Goal: Use online tool/utility: Utilize a website feature to perform a specific function

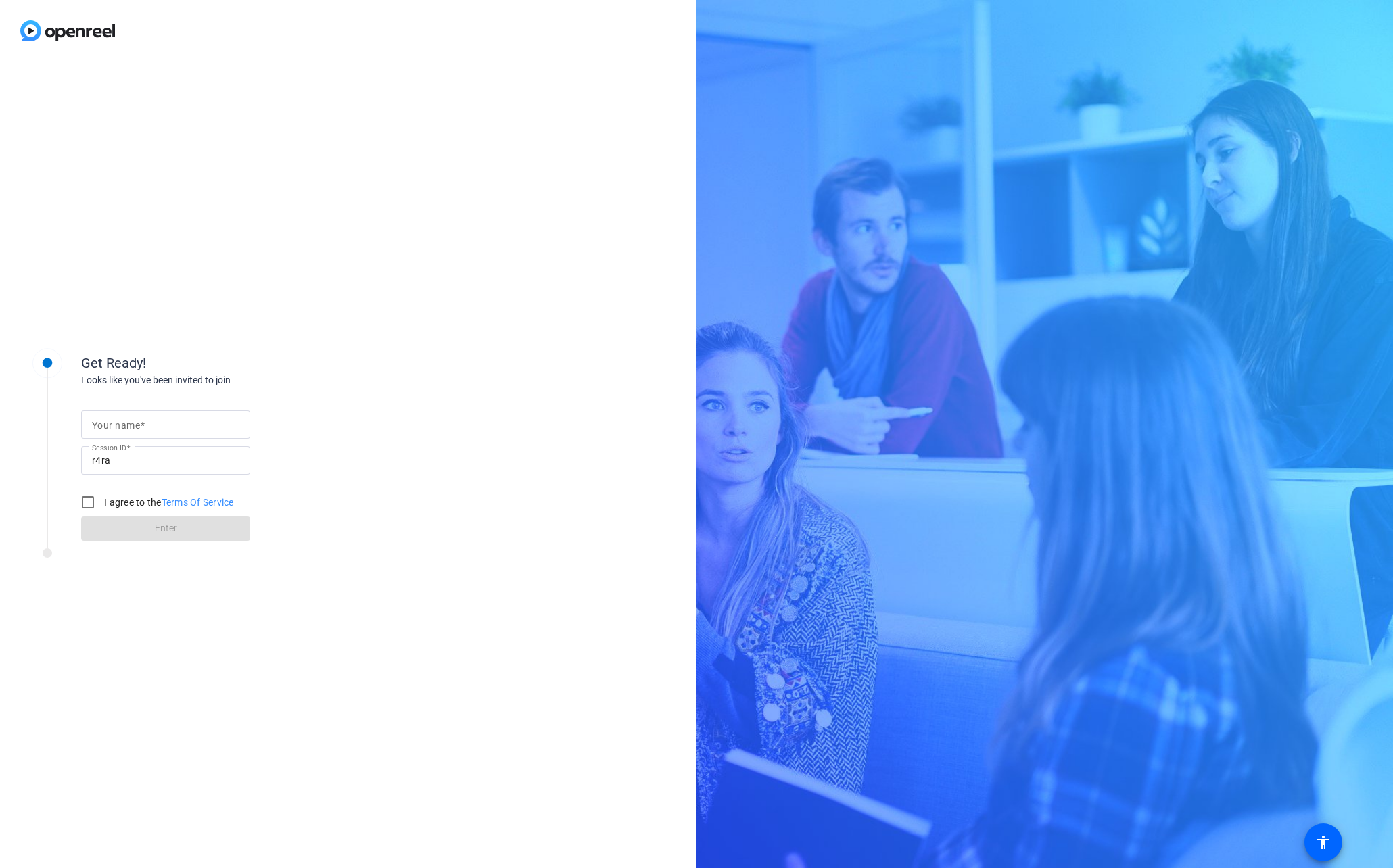
click at [119, 430] on mat-label "Your name" at bounding box center [116, 425] width 48 height 11
click at [119, 430] on input "Your name" at bounding box center [165, 424] width 147 height 16
type input "[PERSON_NAME]"
click at [87, 506] on input "I agree to the Terms Of Service" at bounding box center [88, 502] width 27 height 27
checkbox input "true"
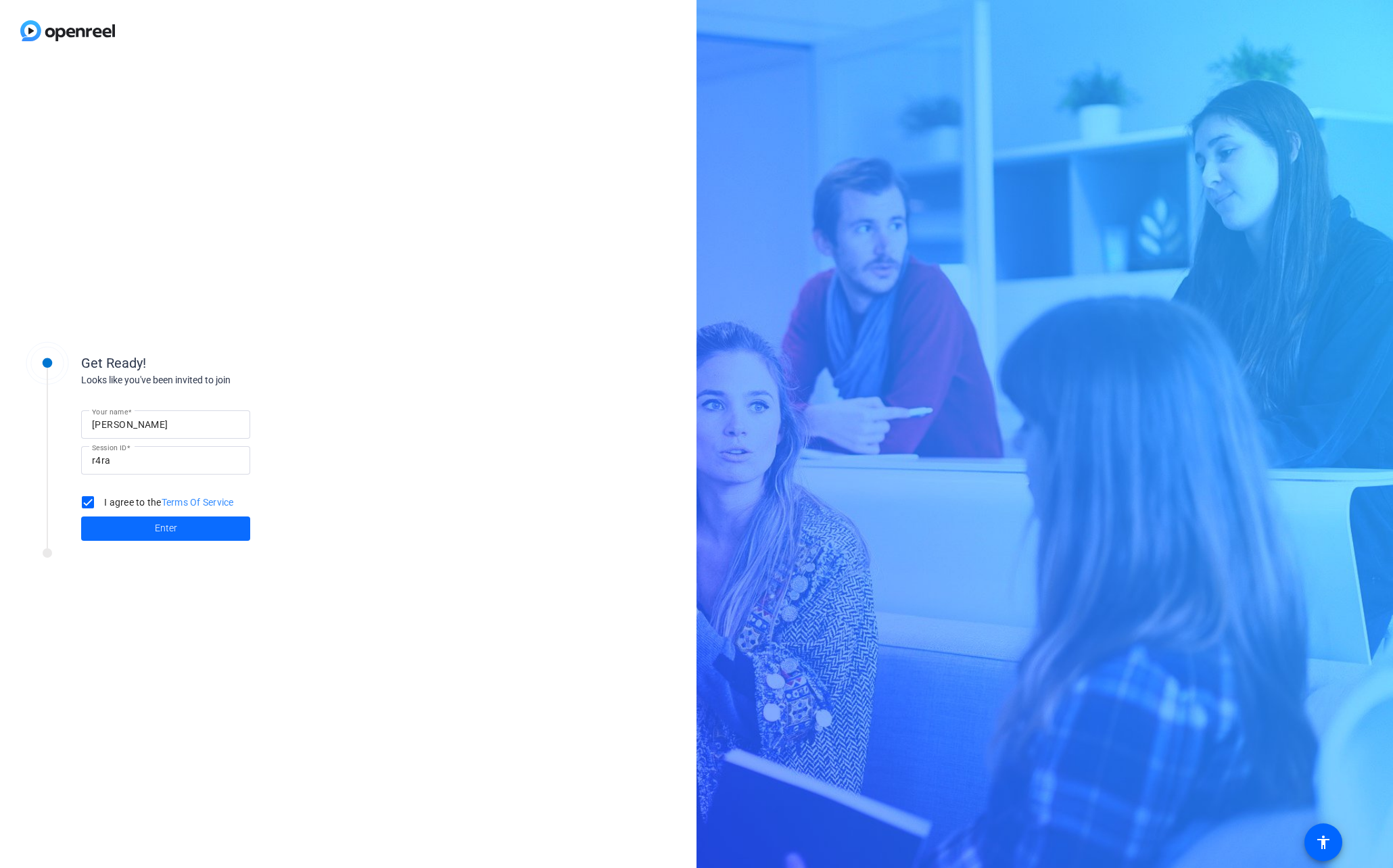
click at [116, 523] on span at bounding box center [165, 528] width 169 height 32
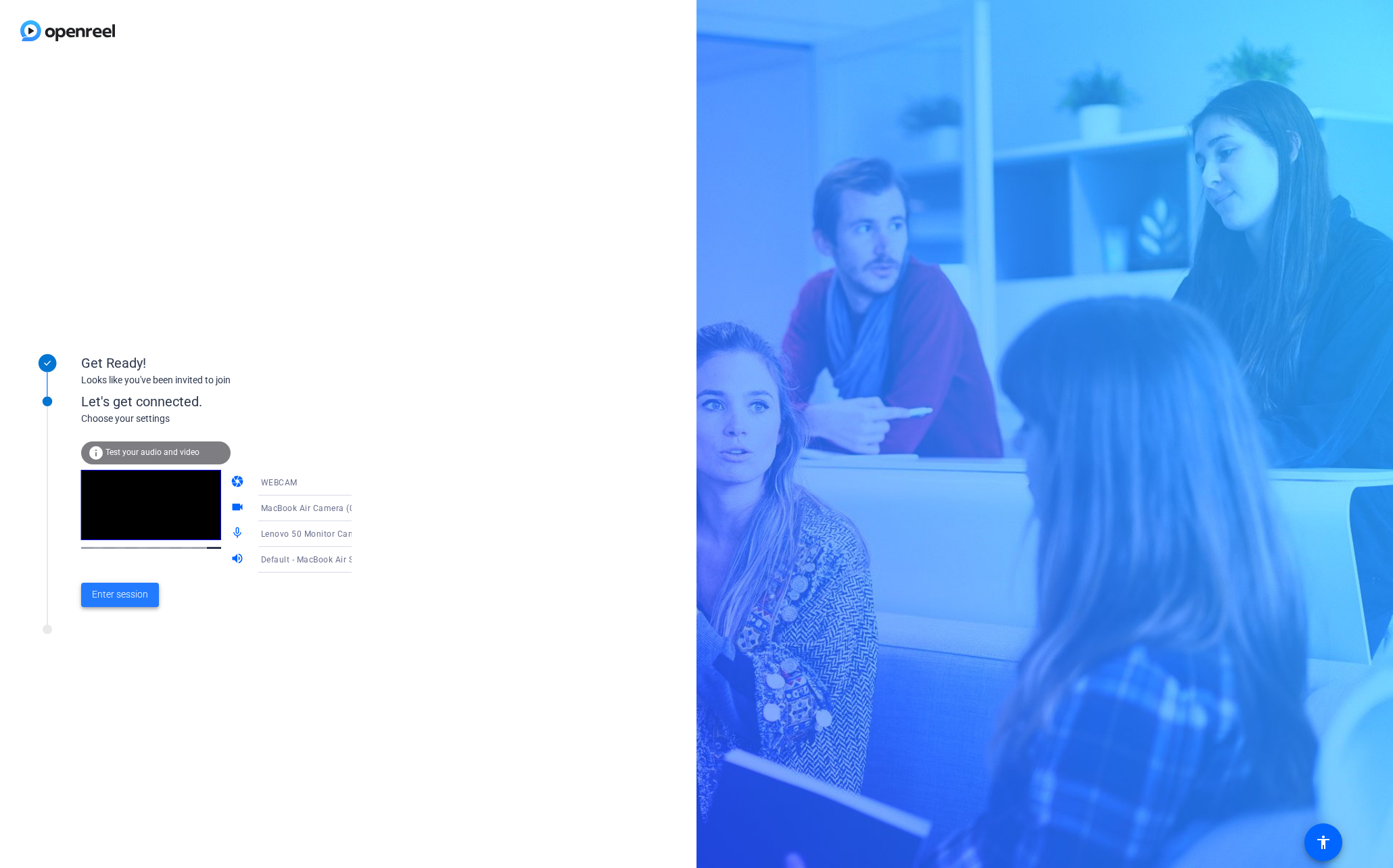
click at [105, 596] on span "Enter session" at bounding box center [120, 594] width 56 height 14
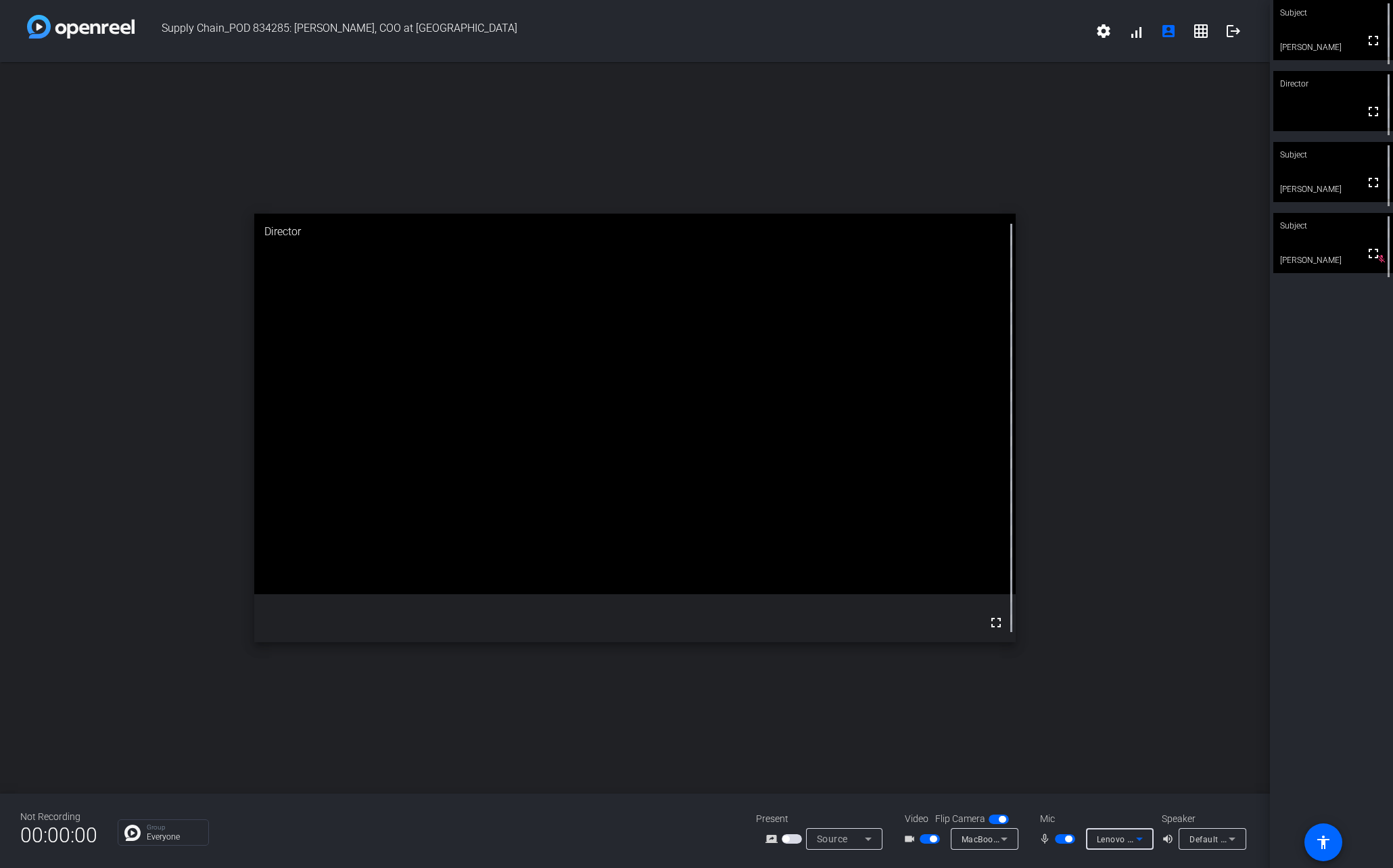
click at [1117, 839] on span "Lenovo 50 Monitor Camera (17ef:4836)" at bounding box center [1174, 839] width 156 height 11
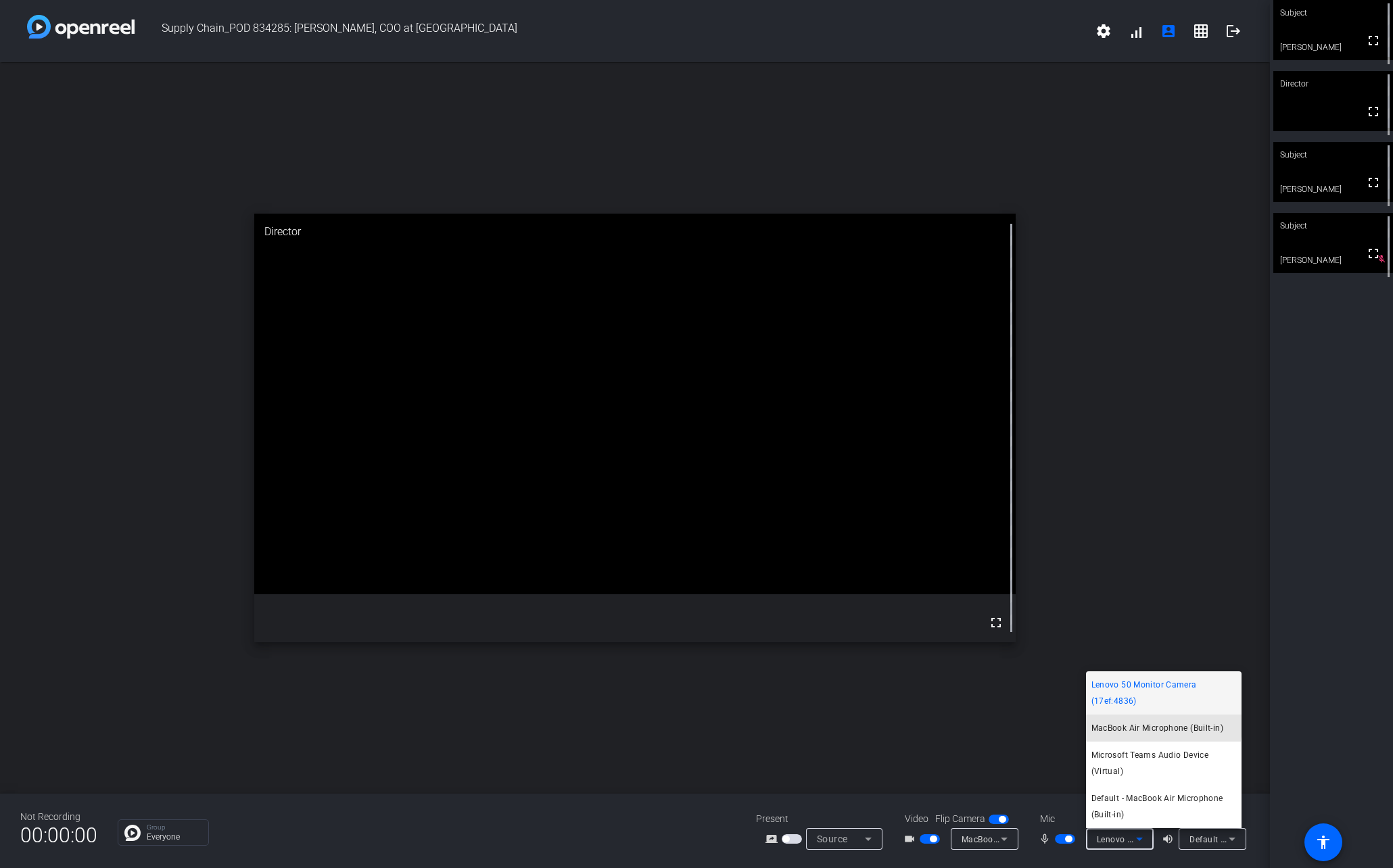
click at [1129, 724] on span "MacBook Air Microphone (Built-in)" at bounding box center [1157, 728] width 132 height 16
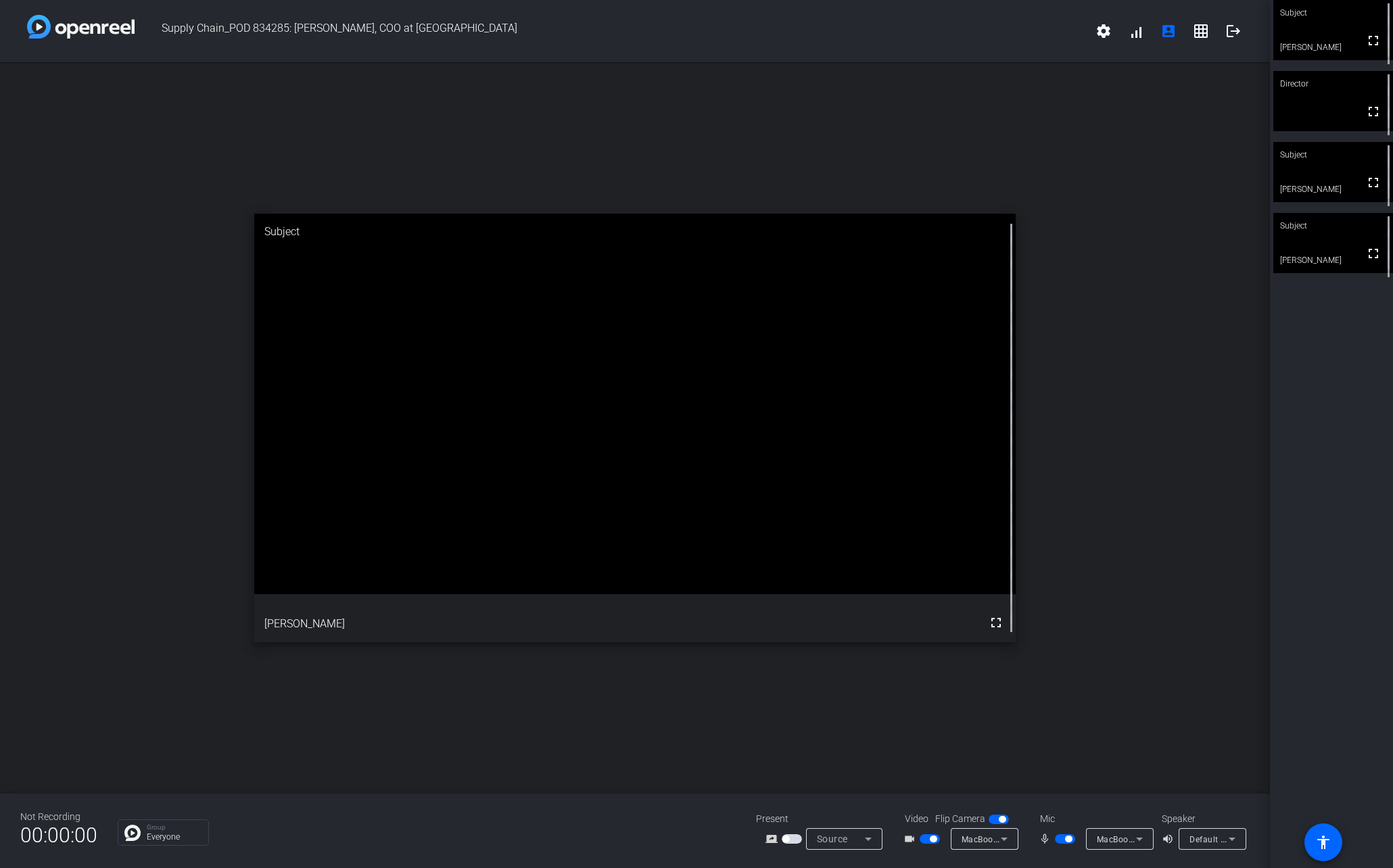
click at [1224, 847] on div "Default - MacBook Air Speakers (Built-in)" at bounding box center [1212, 839] width 46 height 22
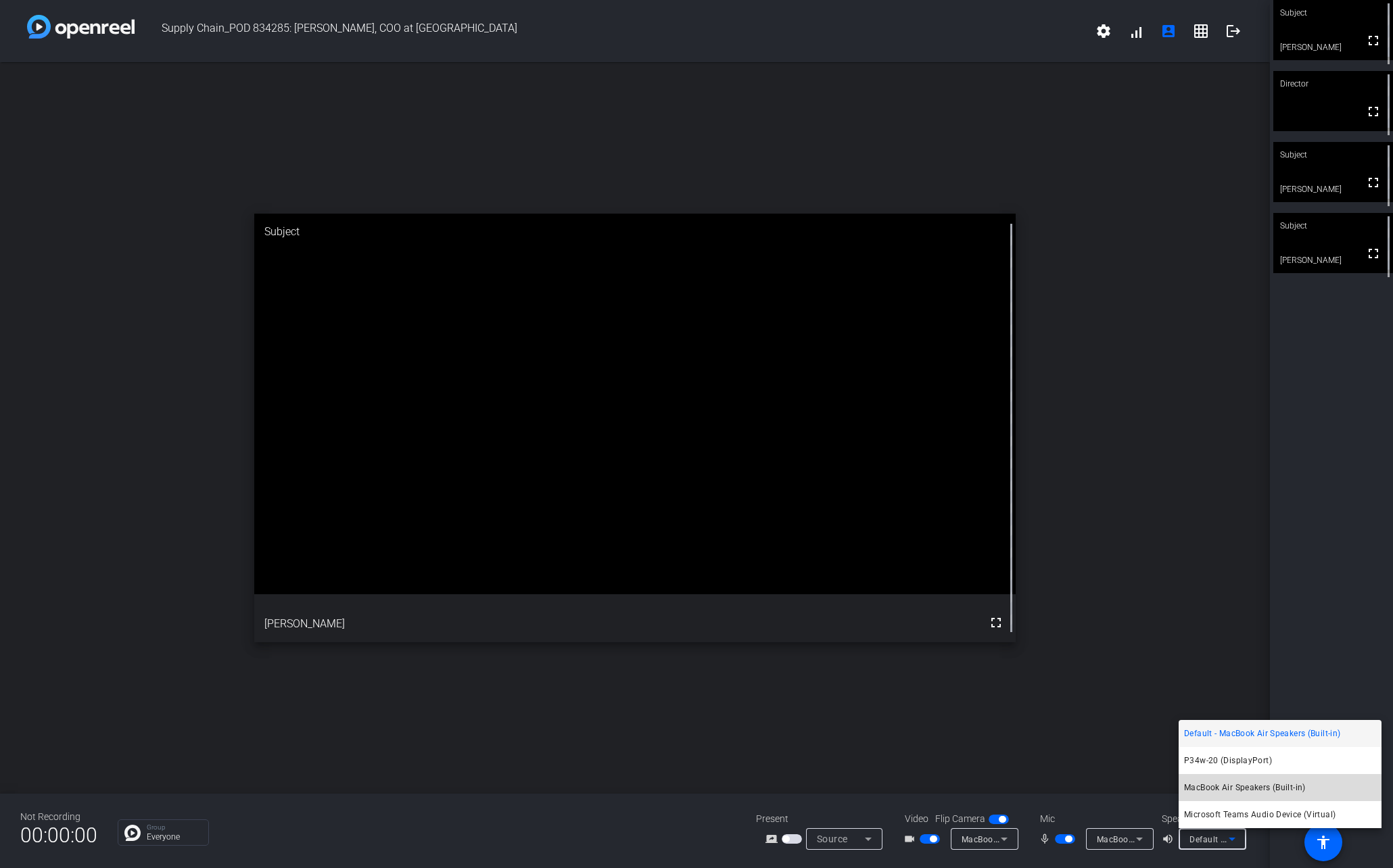
click at [1237, 790] on span "MacBook Air Speakers (Built-in)" at bounding box center [1244, 787] width 122 height 16
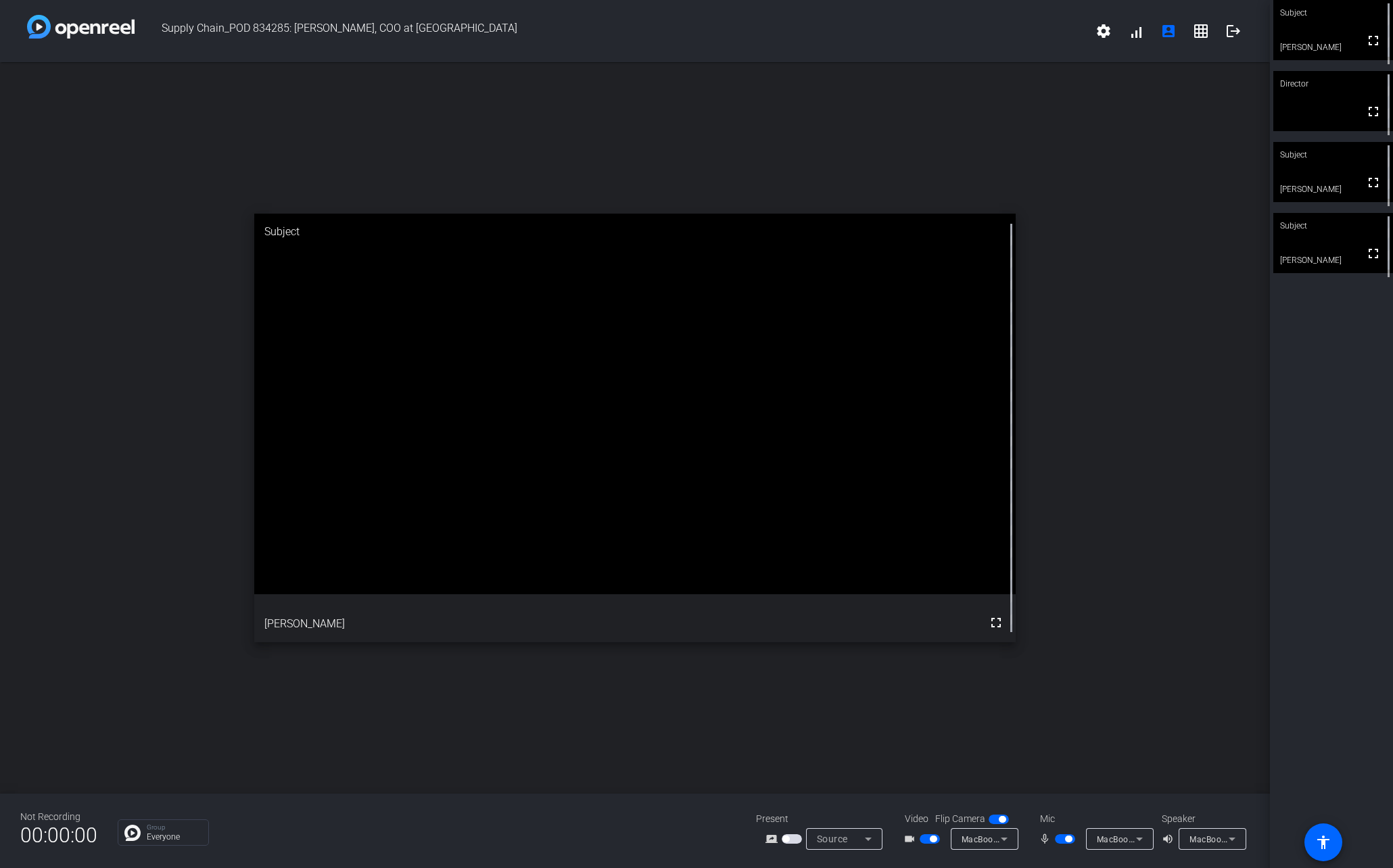
click at [935, 839] on span "button" at bounding box center [933, 839] width 7 height 7
click at [1069, 840] on span "button" at bounding box center [1068, 839] width 7 height 7
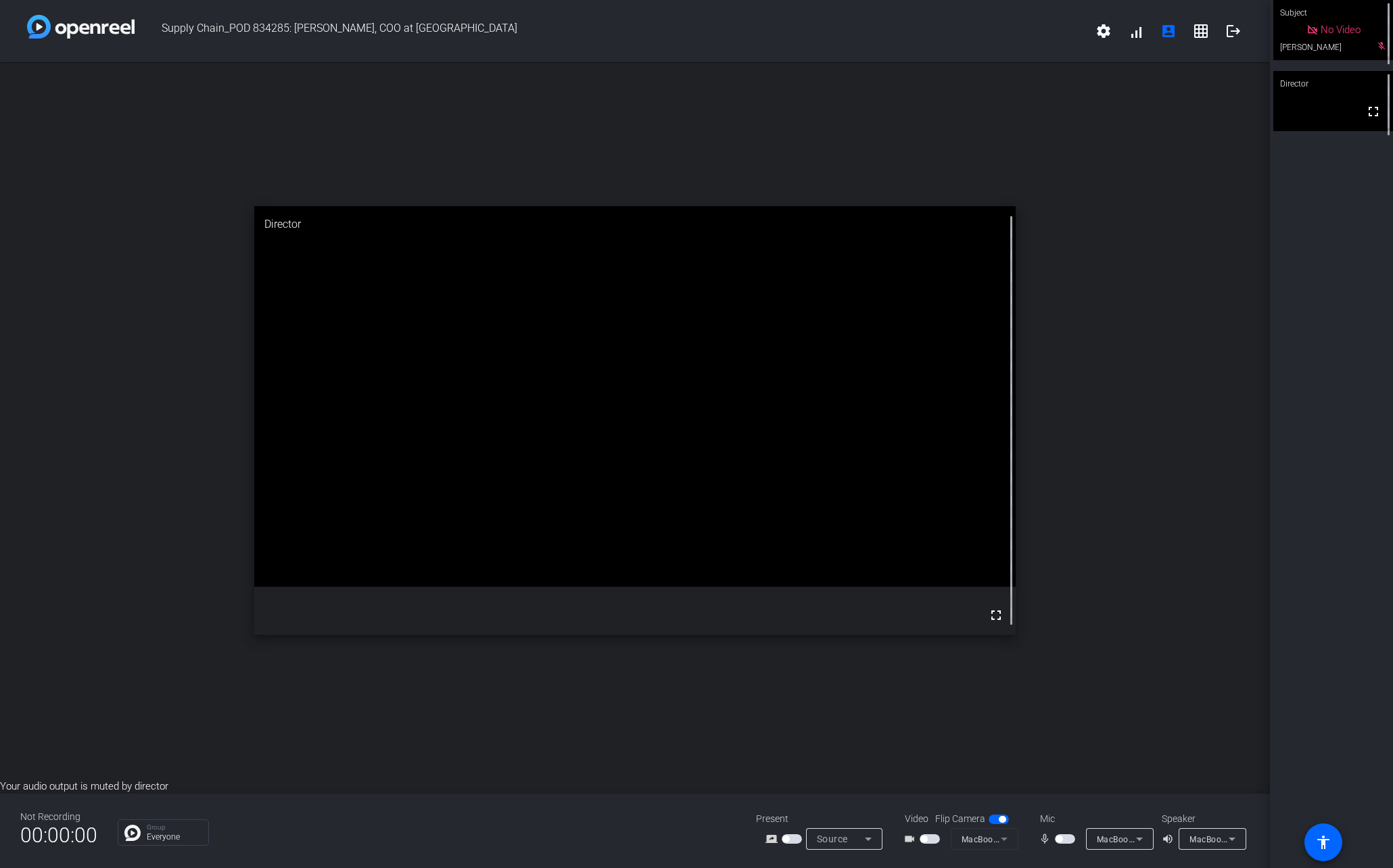
click at [1066, 843] on span "button" at bounding box center [1065, 839] width 20 height 10
